Goal: Information Seeking & Learning: Check status

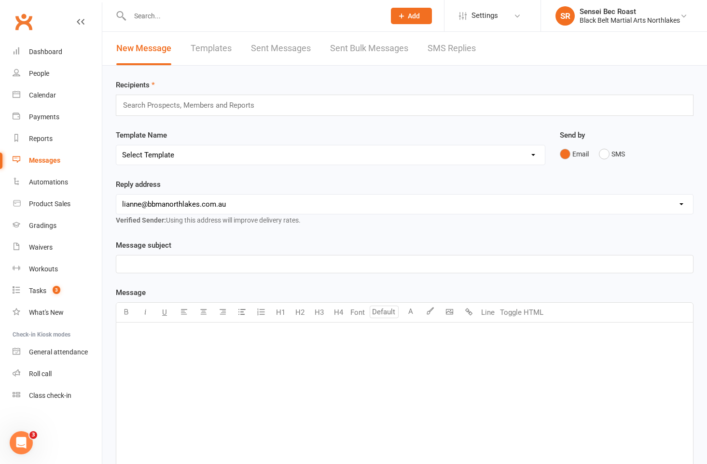
click at [233, 19] on input "text" at bounding box center [252, 16] width 251 height 14
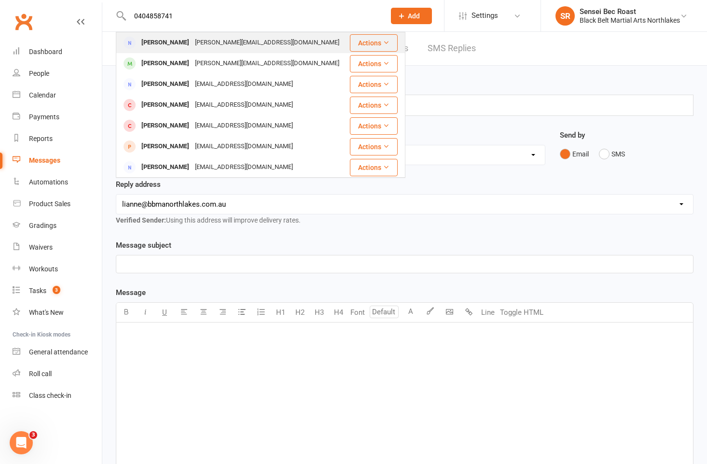
type input "0404858741"
click at [226, 42] on div "[PERSON_NAME][EMAIL_ADDRESS][DOMAIN_NAME]" at bounding box center [267, 43] width 150 height 14
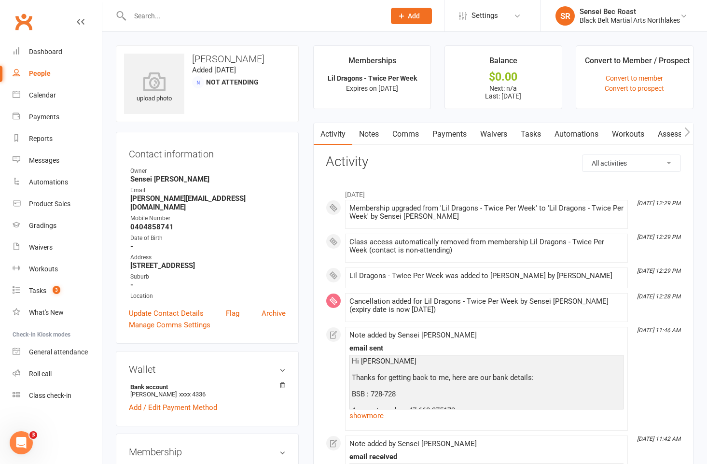
click at [221, 4] on div at bounding box center [247, 15] width 263 height 31
click at [214, 16] on input "text" at bounding box center [252, 16] width 251 height 14
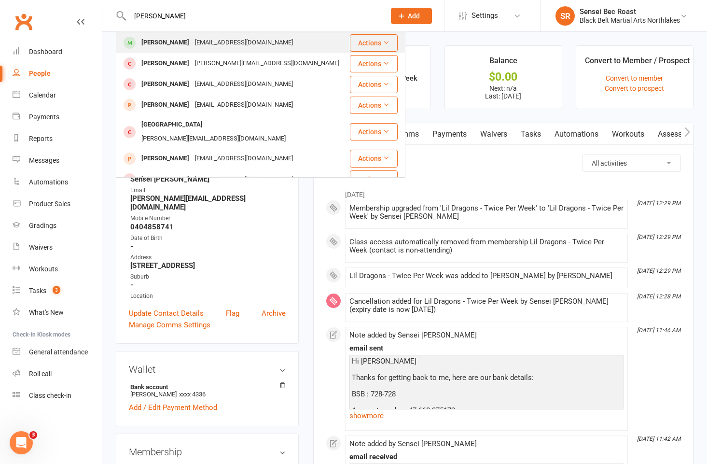
type input "[PERSON_NAME]"
click at [219, 37] on div "[EMAIL_ADDRESS][DOMAIN_NAME]" at bounding box center [244, 43] width 104 height 14
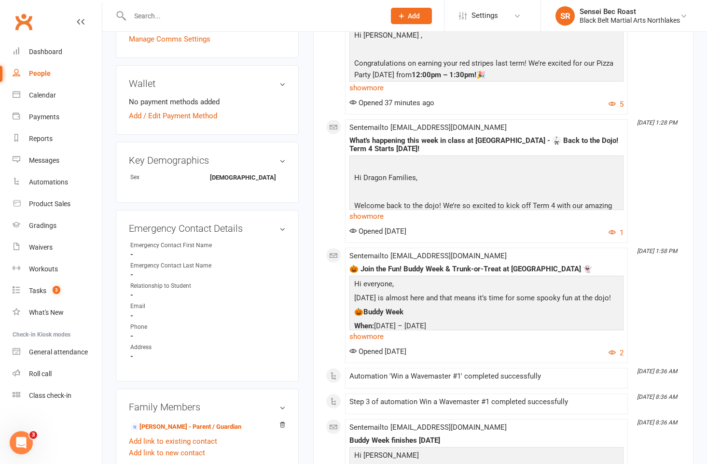
scroll to position [434, 0]
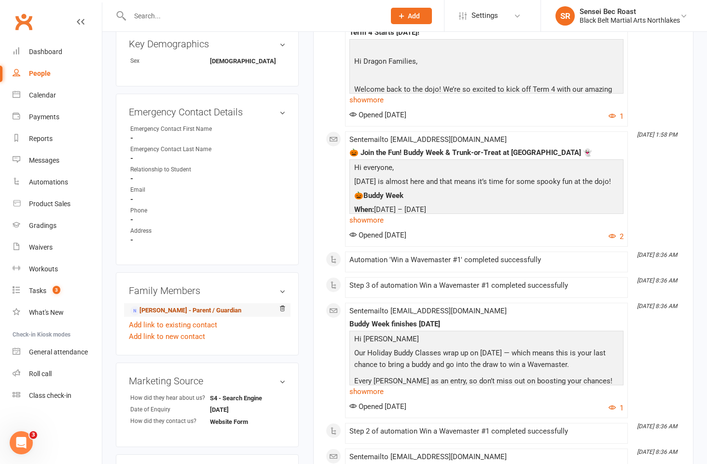
click at [211, 312] on link "[PERSON_NAME] - Parent / Guardian" at bounding box center [185, 310] width 111 height 10
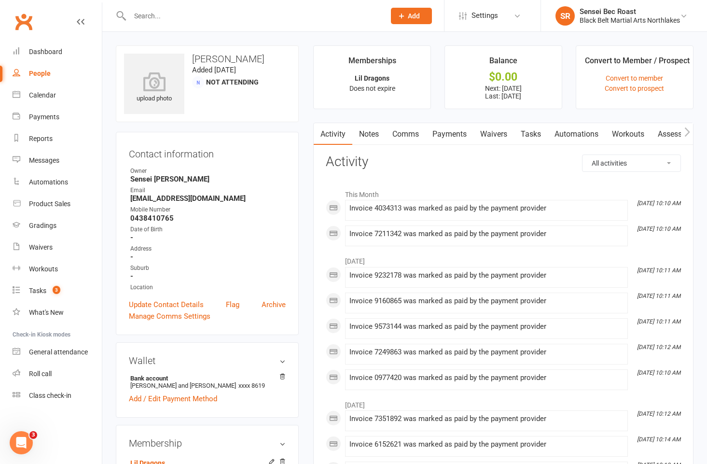
click at [377, 138] on link "Notes" at bounding box center [368, 134] width 33 height 22
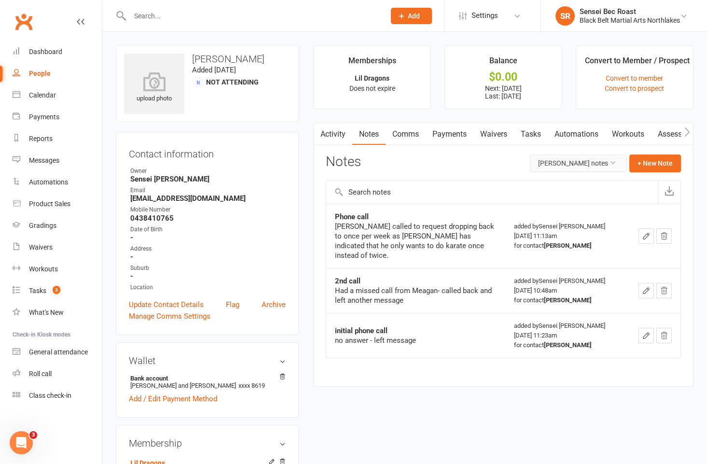
click at [456, 167] on button "[PERSON_NAME] notes" at bounding box center [578, 162] width 97 height 17
click at [456, 201] on link "All family notes" at bounding box center [572, 203] width 96 height 19
click at [172, 13] on input "text" at bounding box center [252, 16] width 251 height 14
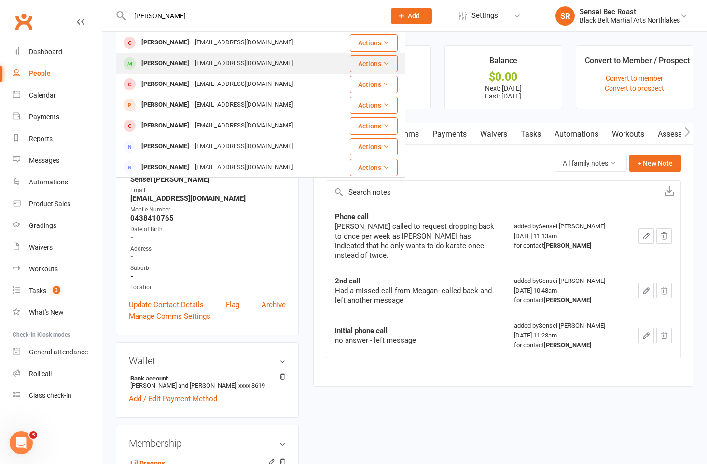
type input "[PERSON_NAME]"
click at [216, 57] on div "[EMAIL_ADDRESS][DOMAIN_NAME]" at bounding box center [244, 63] width 104 height 14
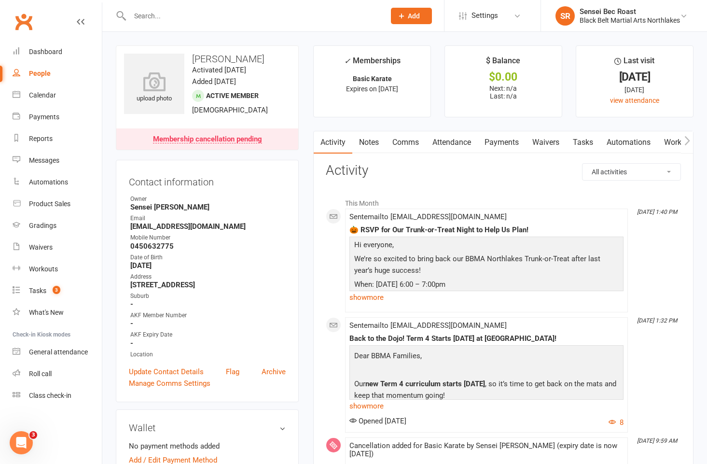
click at [376, 146] on link "Notes" at bounding box center [368, 142] width 33 height 22
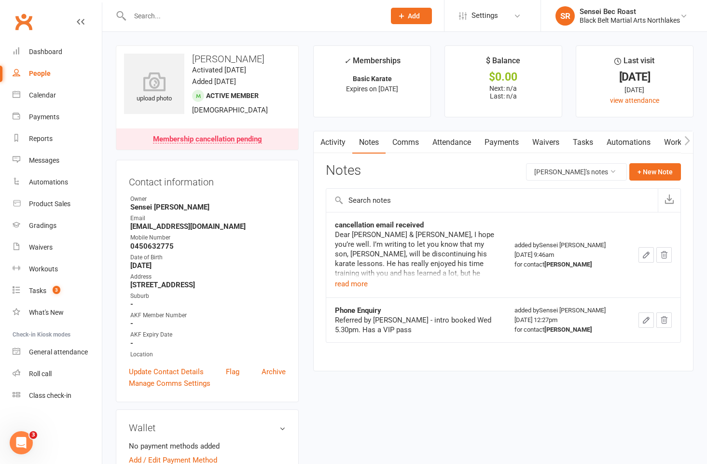
click at [162, 16] on input "text" at bounding box center [252, 16] width 251 height 14
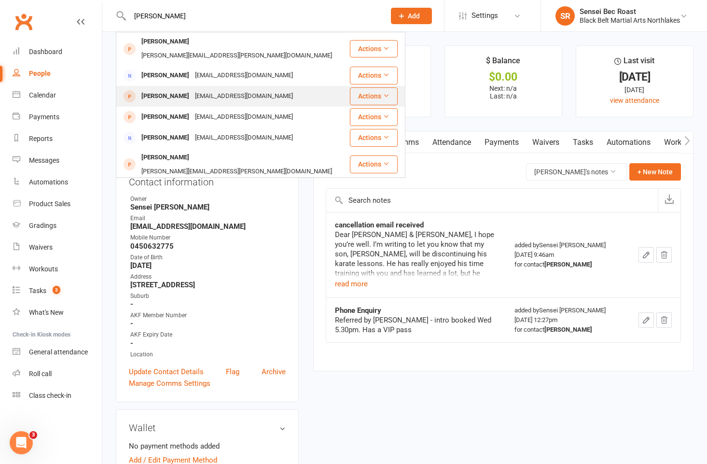
type input "[PERSON_NAME]"
click at [192, 89] on div "[PERSON_NAME]" at bounding box center [166, 96] width 54 height 14
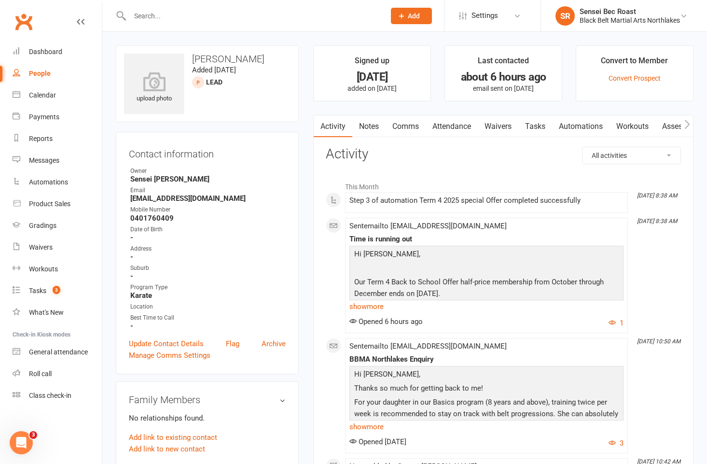
click at [370, 126] on link "Notes" at bounding box center [368, 126] width 33 height 22
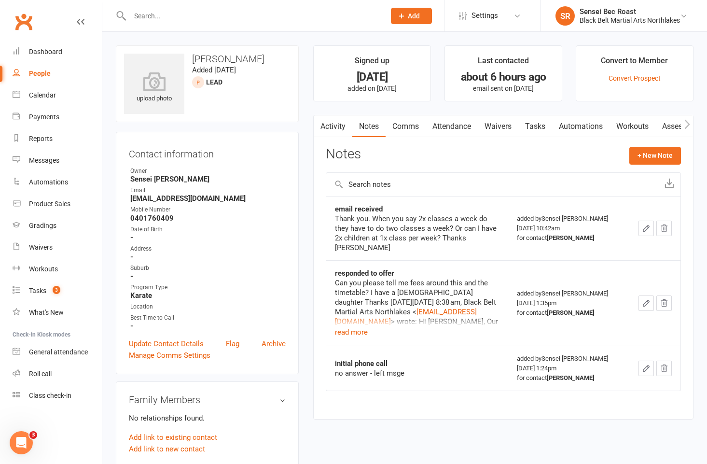
click at [248, 17] on input "text" at bounding box center [252, 16] width 251 height 14
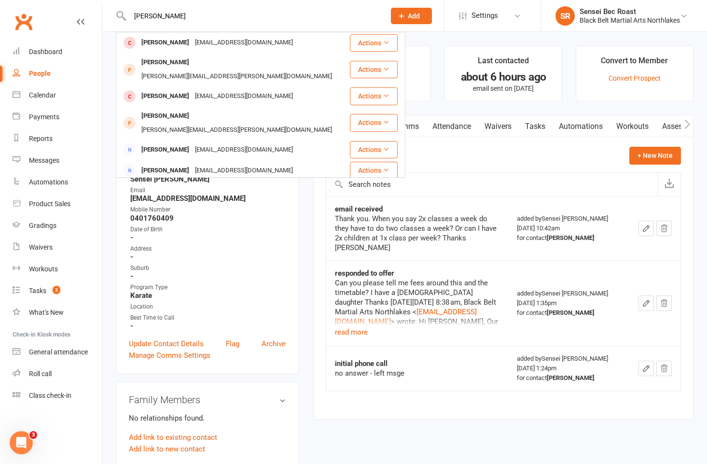
drag, startPoint x: 166, startPoint y: 15, endPoint x: 120, endPoint y: 14, distance: 45.9
click at [120, 14] on div "[PERSON_NAME] [EMAIL_ADDRESS][DOMAIN_NAME] Actions Kendrei Abesamis [EMAIL_ADDR…" at bounding box center [247, 15] width 263 height 31
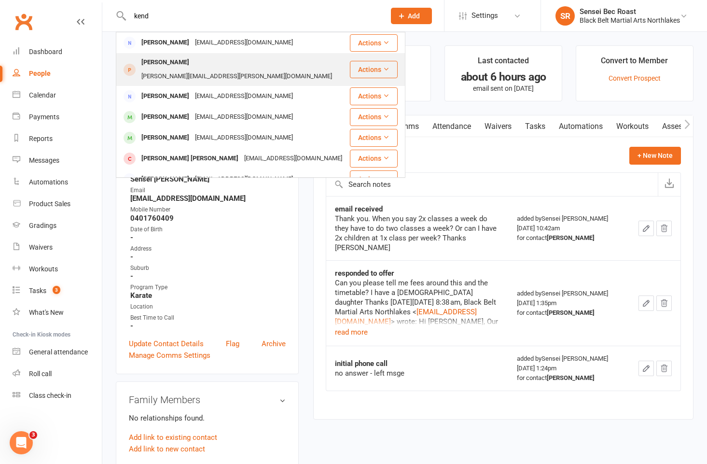
type input "kend"
click at [178, 65] on div "[PERSON_NAME]" at bounding box center [166, 62] width 54 height 14
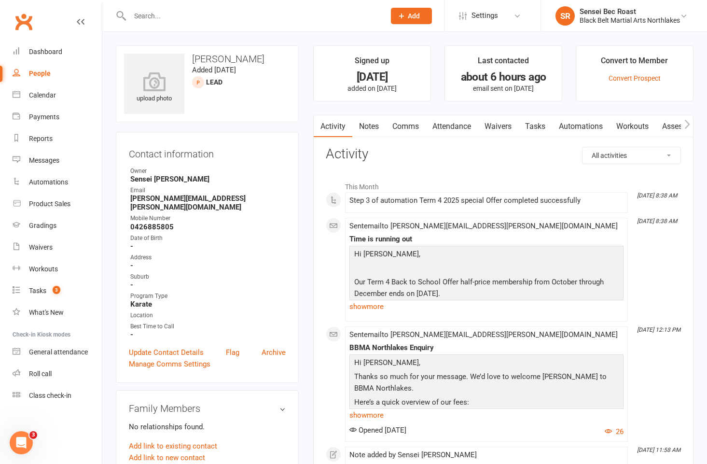
click at [370, 129] on link "Notes" at bounding box center [368, 126] width 33 height 22
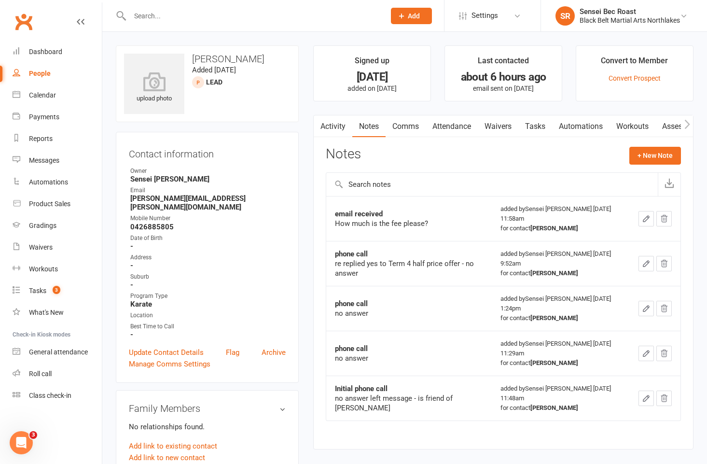
click at [213, 15] on input "text" at bounding box center [252, 16] width 251 height 14
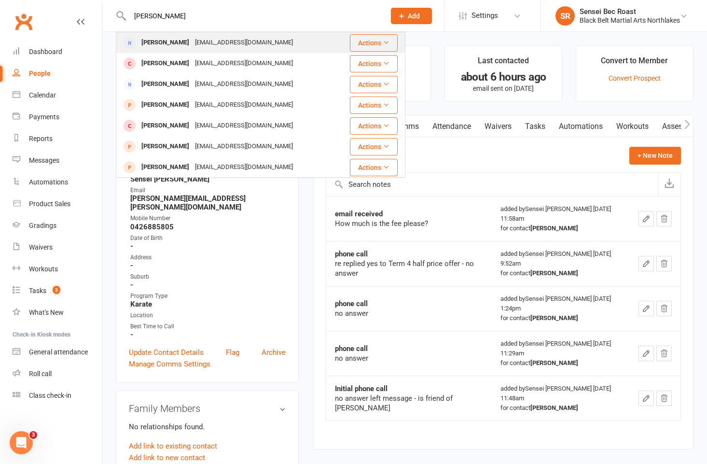
type input "[PERSON_NAME]"
click at [215, 41] on div "[EMAIL_ADDRESS][DOMAIN_NAME]" at bounding box center [244, 43] width 104 height 14
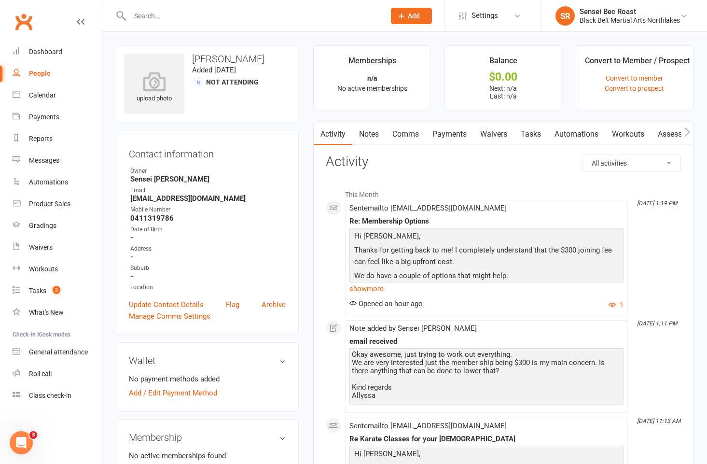
click at [375, 136] on link "Notes" at bounding box center [368, 134] width 33 height 22
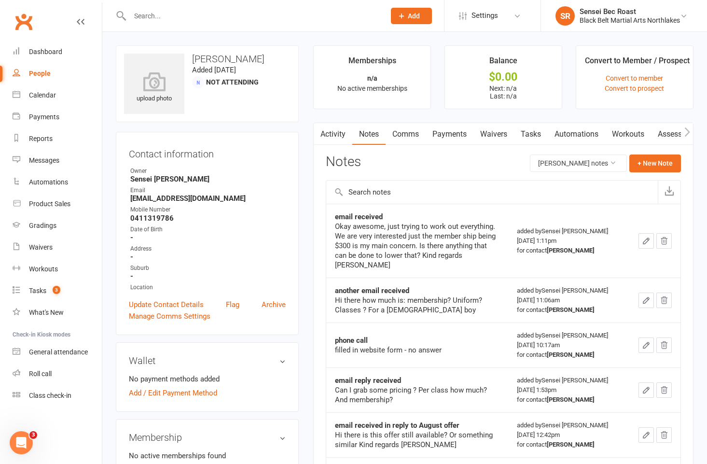
click at [153, 14] on input "text" at bounding box center [252, 16] width 251 height 14
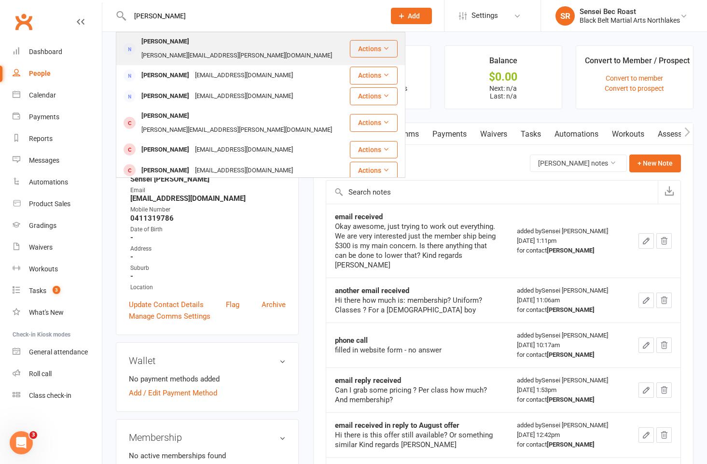
type input "[PERSON_NAME]"
click at [201, 49] on div "[PERSON_NAME][EMAIL_ADDRESS][PERSON_NAME][DOMAIN_NAME]" at bounding box center [237, 56] width 196 height 14
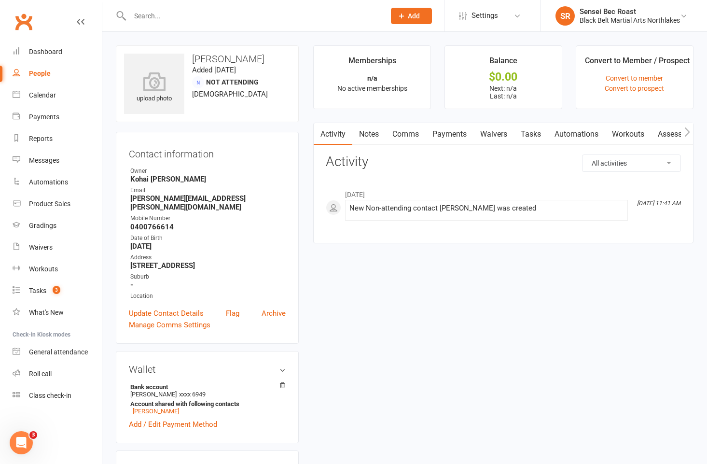
click at [188, 14] on input "text" at bounding box center [252, 16] width 251 height 14
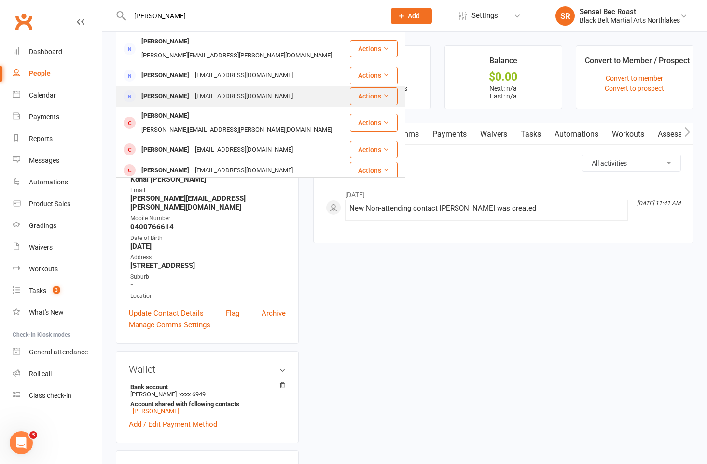
type input "[PERSON_NAME]"
click at [203, 89] on div "[EMAIL_ADDRESS][DOMAIN_NAME]" at bounding box center [244, 96] width 104 height 14
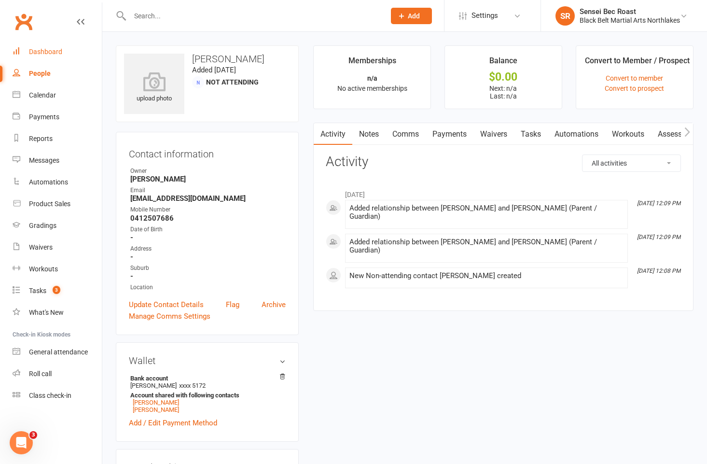
click at [40, 54] on div "Dashboard" at bounding box center [45, 52] width 33 height 8
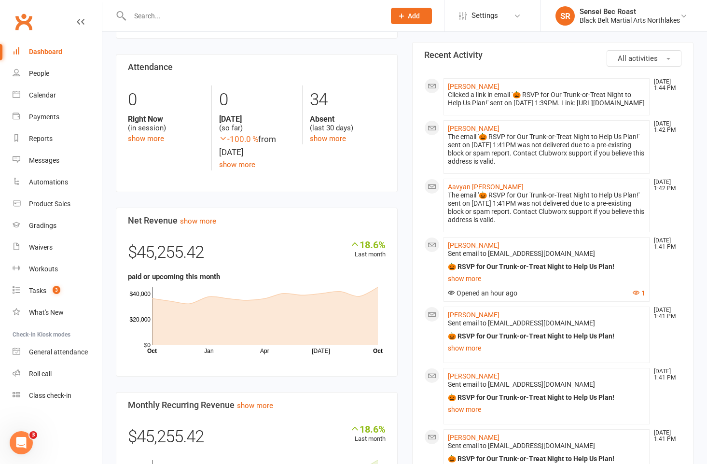
scroll to position [338, 0]
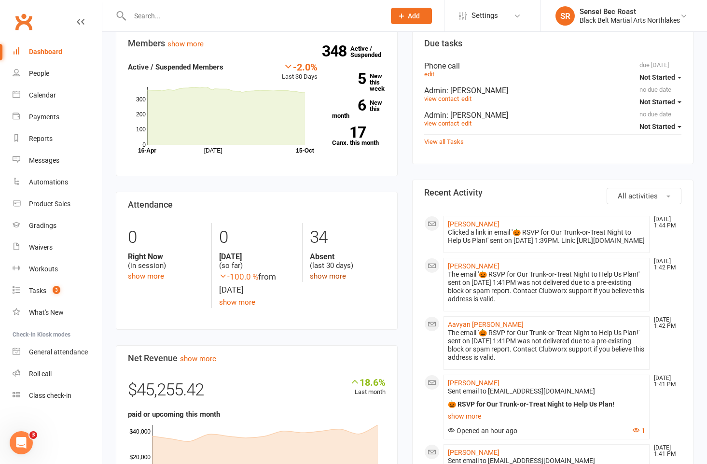
click at [341, 276] on link "show more" at bounding box center [328, 276] width 36 height 9
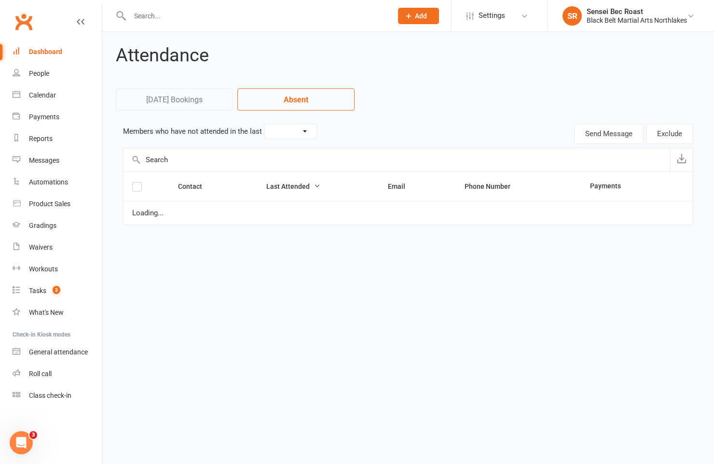
select select "30"
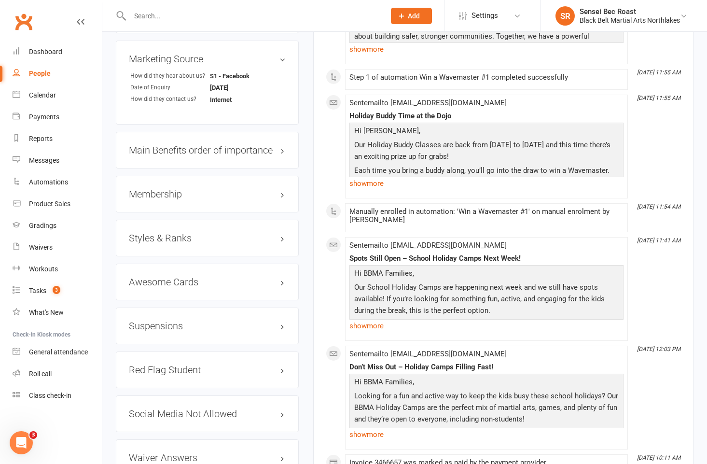
scroll to position [820, 0]
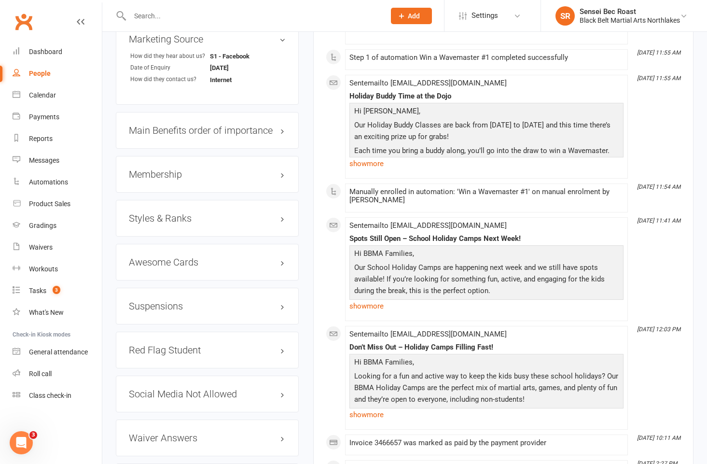
click at [219, 176] on h3 "Membership" at bounding box center [207, 174] width 157 height 11
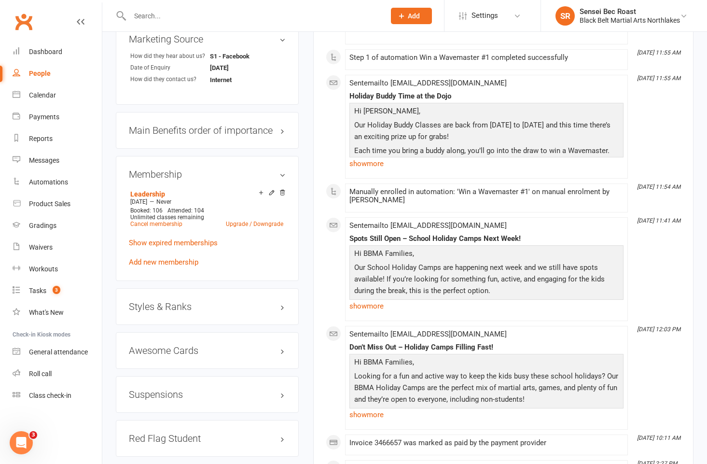
click at [221, 309] on h3 "Styles & Ranks" at bounding box center [207, 306] width 157 height 11
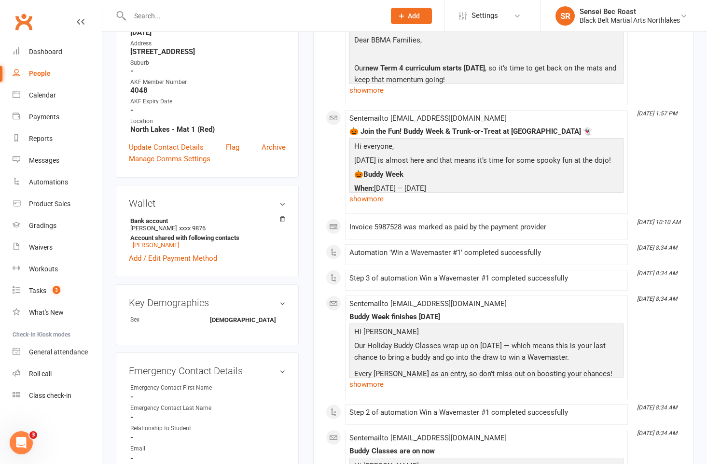
scroll to position [97, 0]
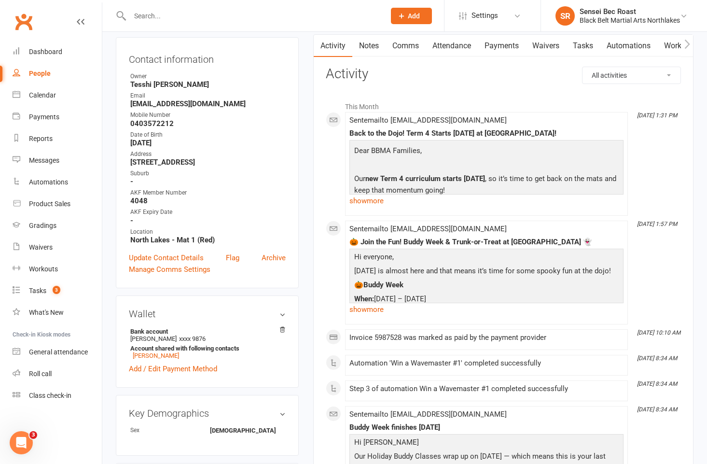
click at [449, 45] on link "Attendance" at bounding box center [452, 46] width 52 height 22
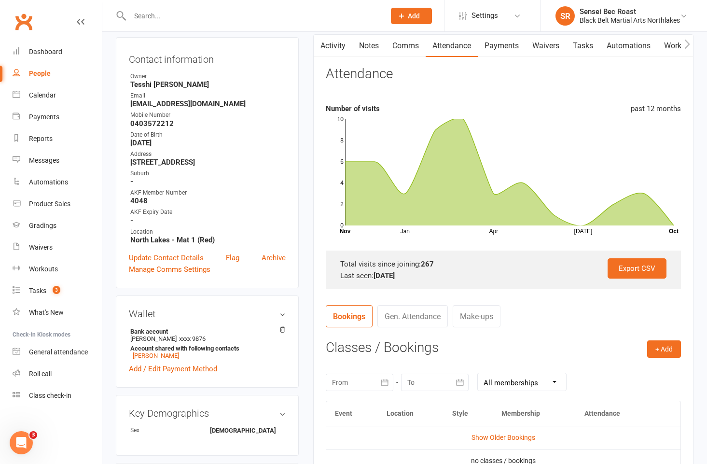
click at [382, 384] on icon "button" at bounding box center [385, 382] width 10 height 10
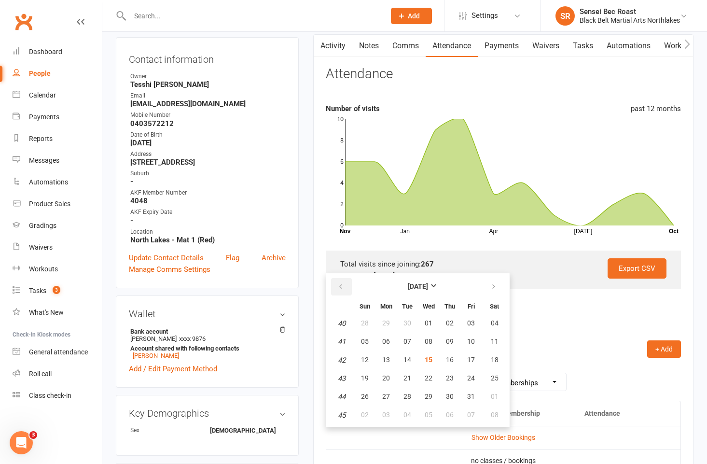
click at [344, 287] on icon "button" at bounding box center [340, 287] width 7 height 8
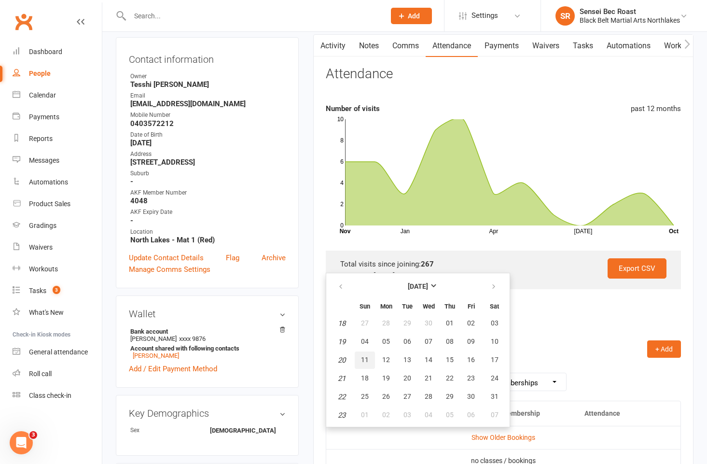
click at [361, 358] on button "11" at bounding box center [365, 359] width 20 height 17
type input "11 May 2025"
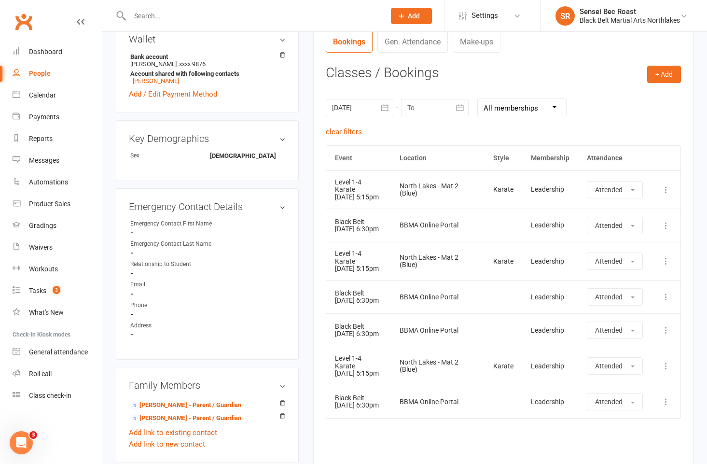
scroll to position [386, 0]
